Goal: Task Accomplishment & Management: Use online tool/utility

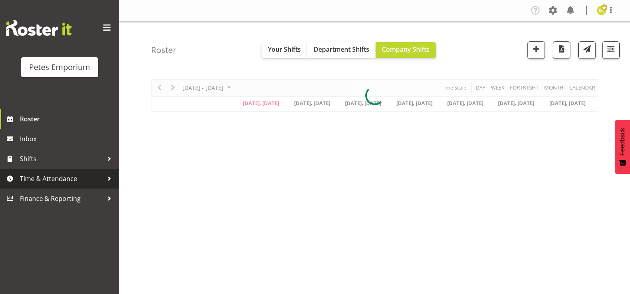
click at [84, 182] on span "Time & Attendance" at bounding box center [61, 178] width 83 height 12
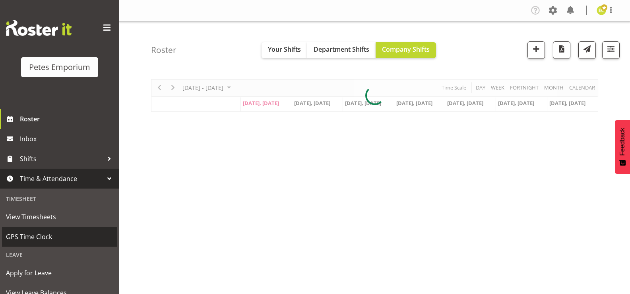
click at [60, 240] on span "GPS Time Clock" at bounding box center [59, 237] width 107 height 12
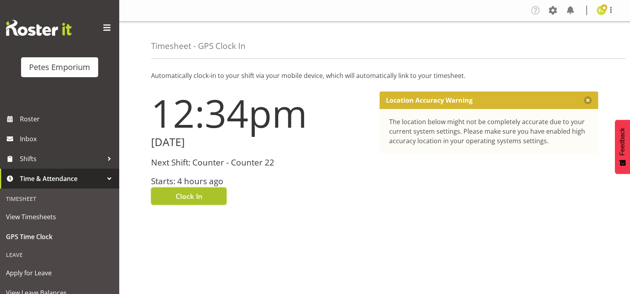
click at [200, 192] on span "Clock In" at bounding box center [189, 196] width 27 height 10
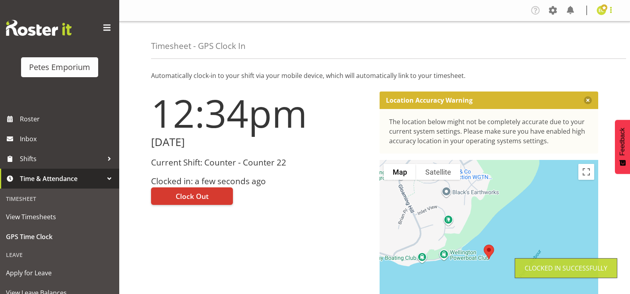
click at [613, 13] on span at bounding box center [611, 10] width 10 height 10
click at [562, 42] on link "Log Out" at bounding box center [577, 42] width 76 height 14
